Goal: Task Accomplishment & Management: Manage account settings

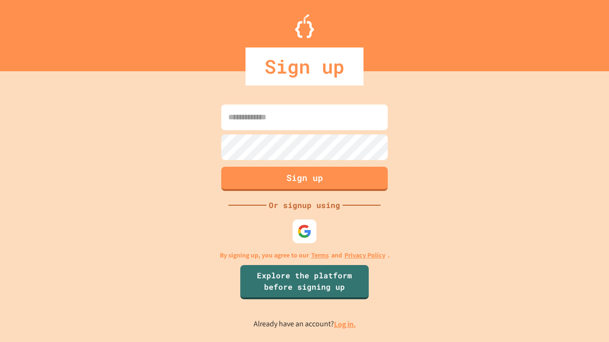
click at [345, 324] on link "Log in." at bounding box center [345, 325] width 22 height 10
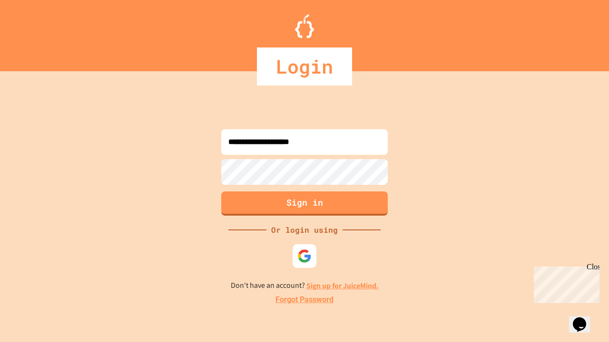
type input "**********"
